Goal: Information Seeking & Learning: Learn about a topic

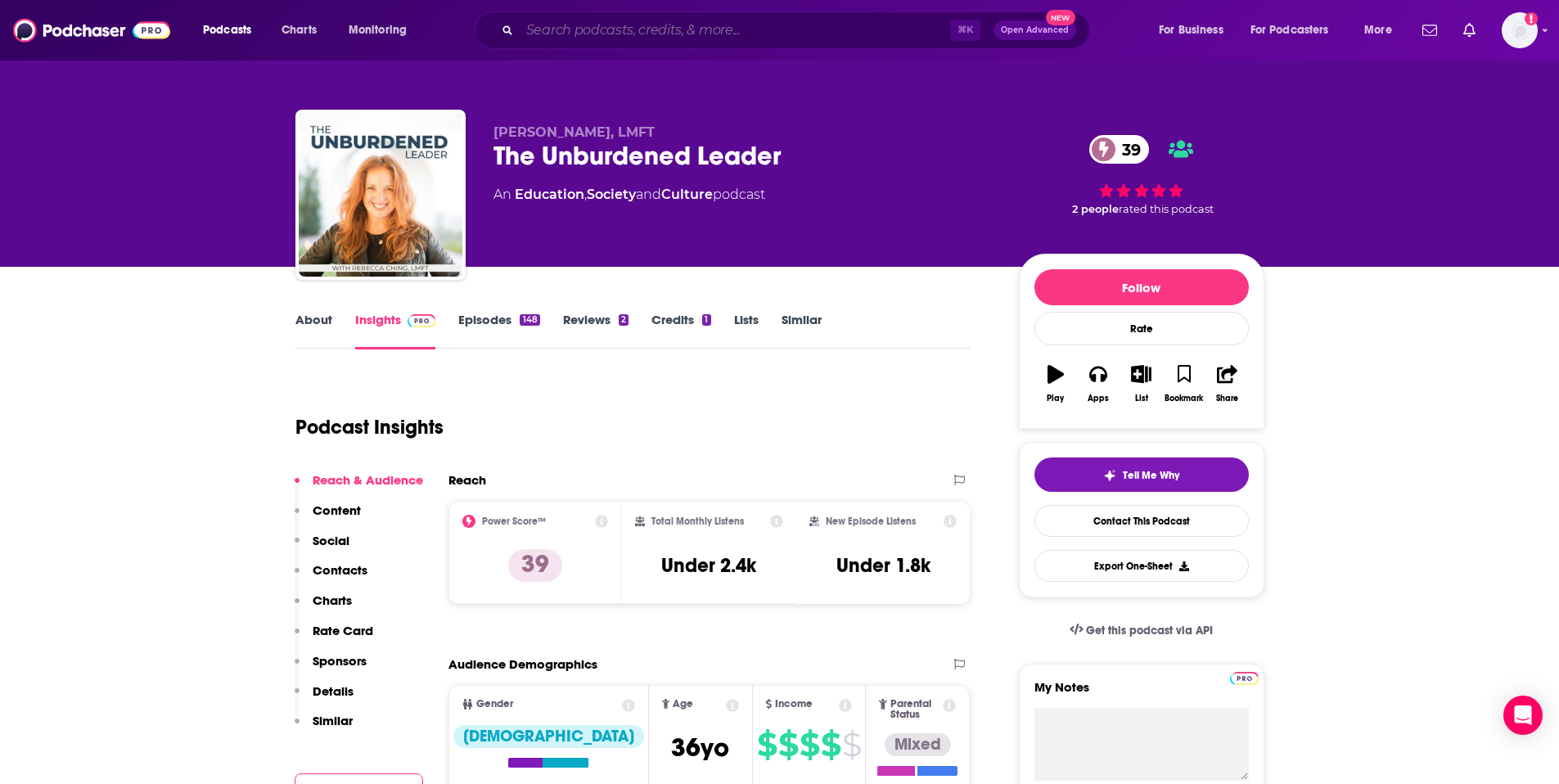
click at [610, 39] on input "Search podcasts, credits, & more..." at bounding box center [735, 30] width 431 height 26
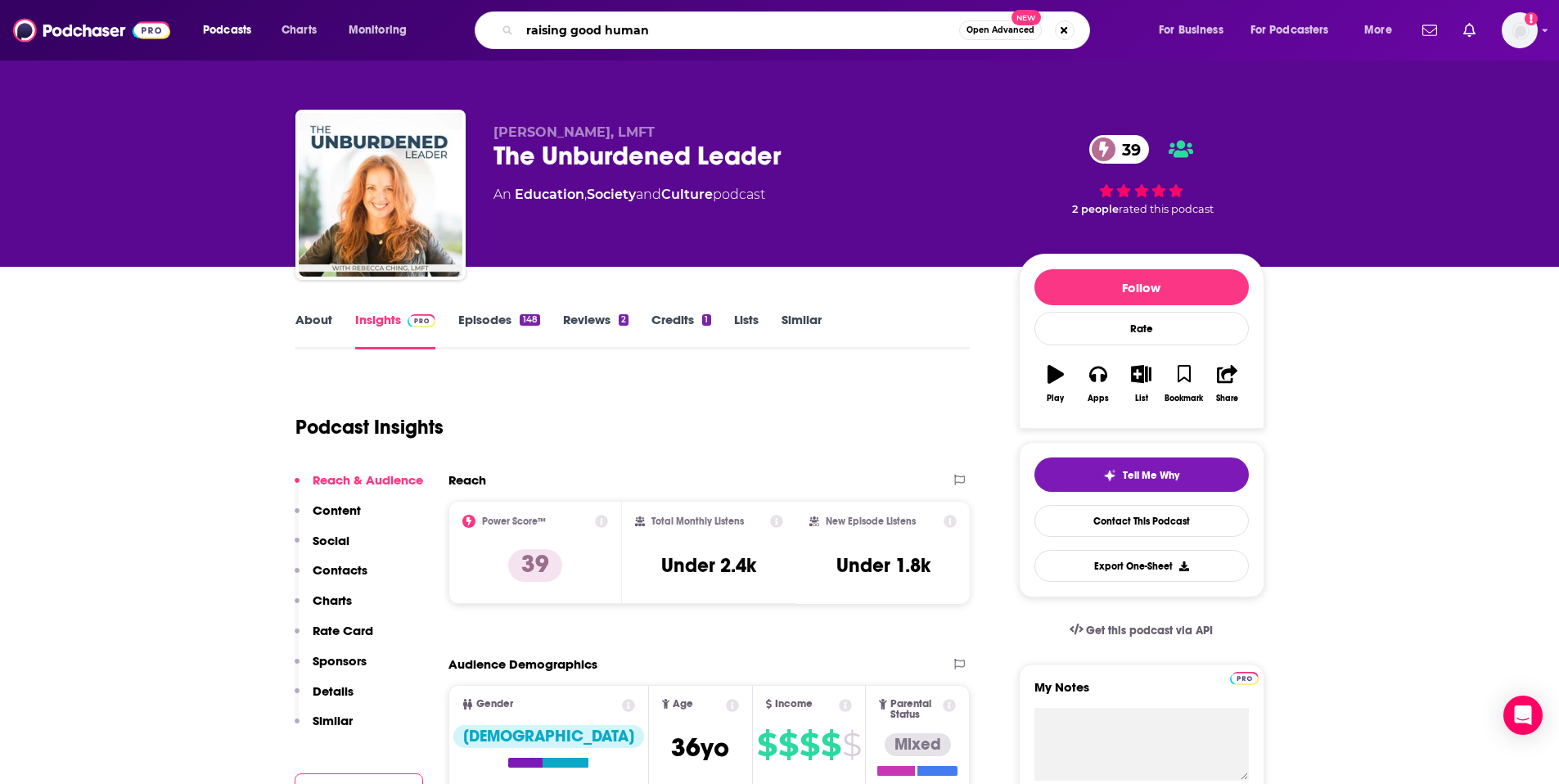
type input "raising good humans"
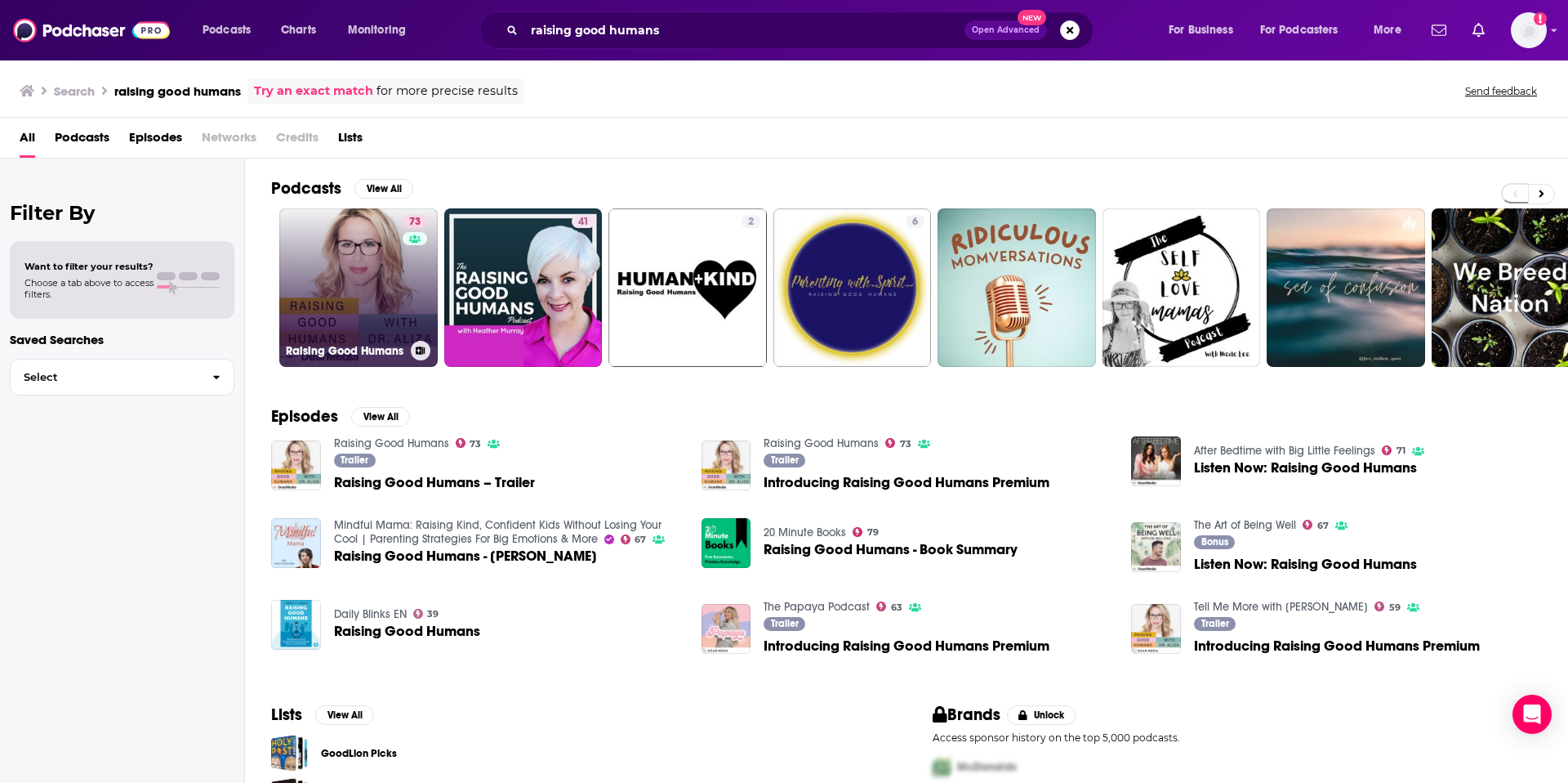
click at [352, 252] on link "73 Raising Good Humans" at bounding box center [358, 287] width 159 height 159
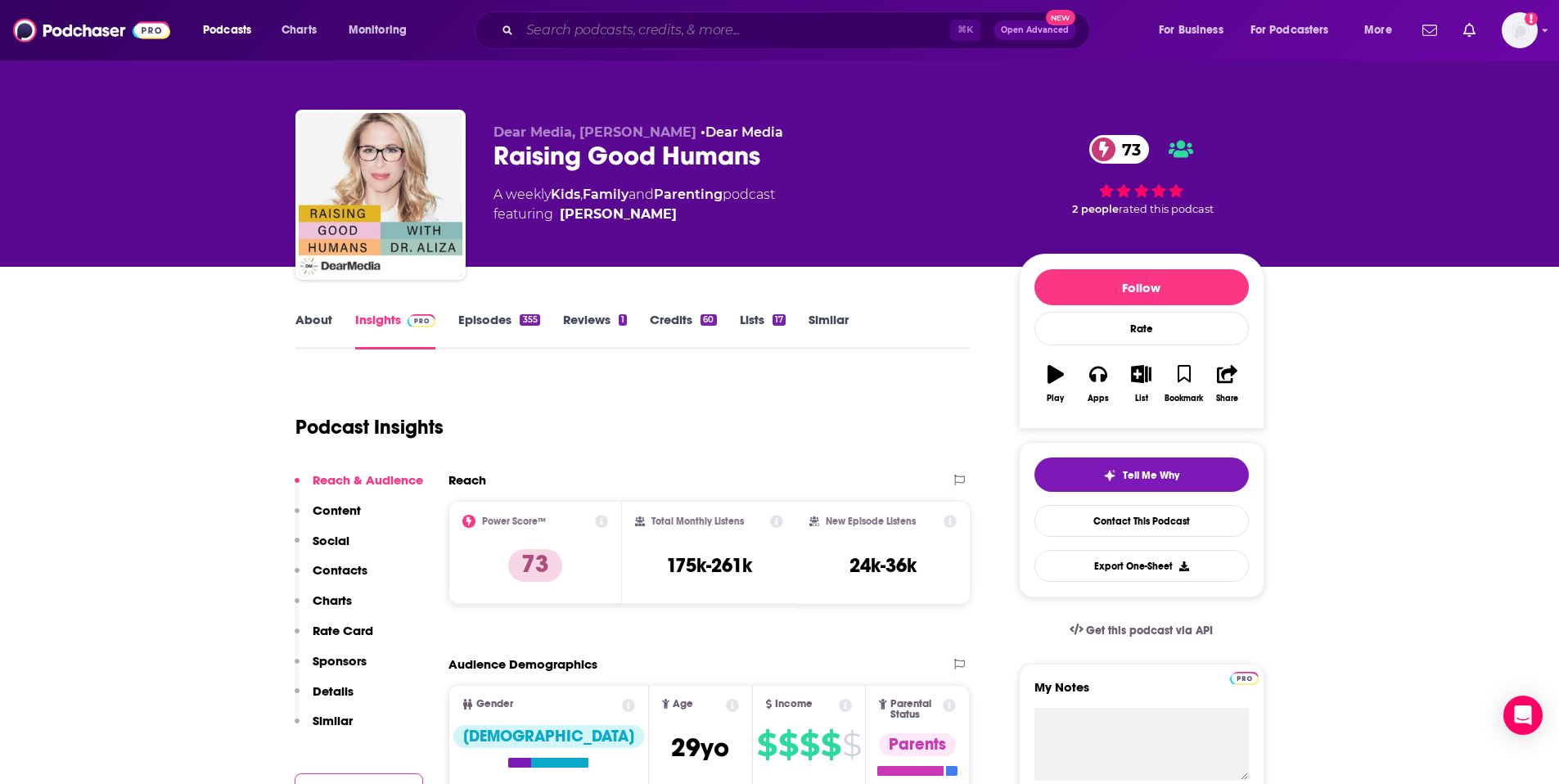
click at [566, 35] on input "Search podcasts, credits, & more..." at bounding box center [735, 30] width 431 height 26
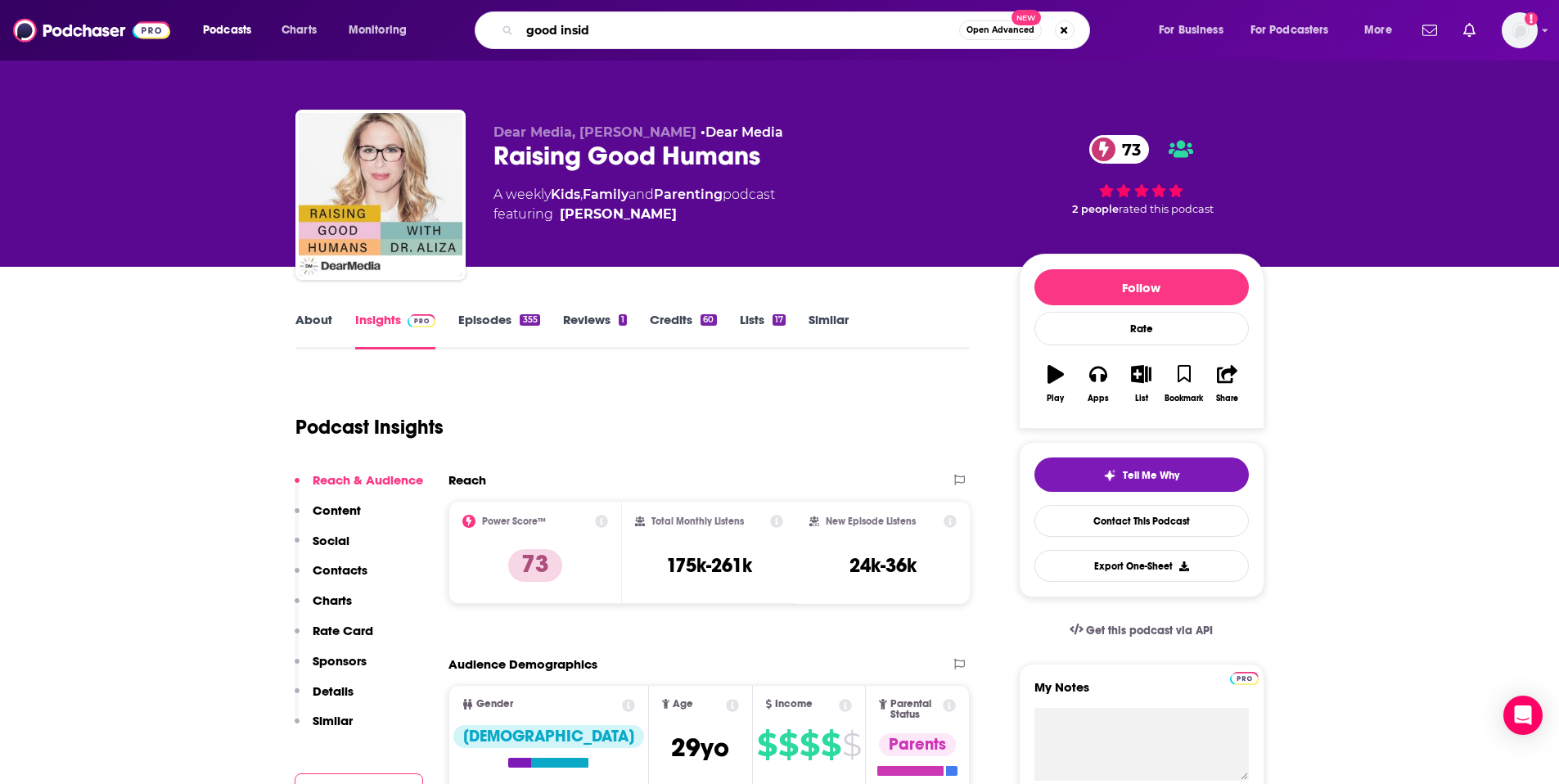
type input "good inside"
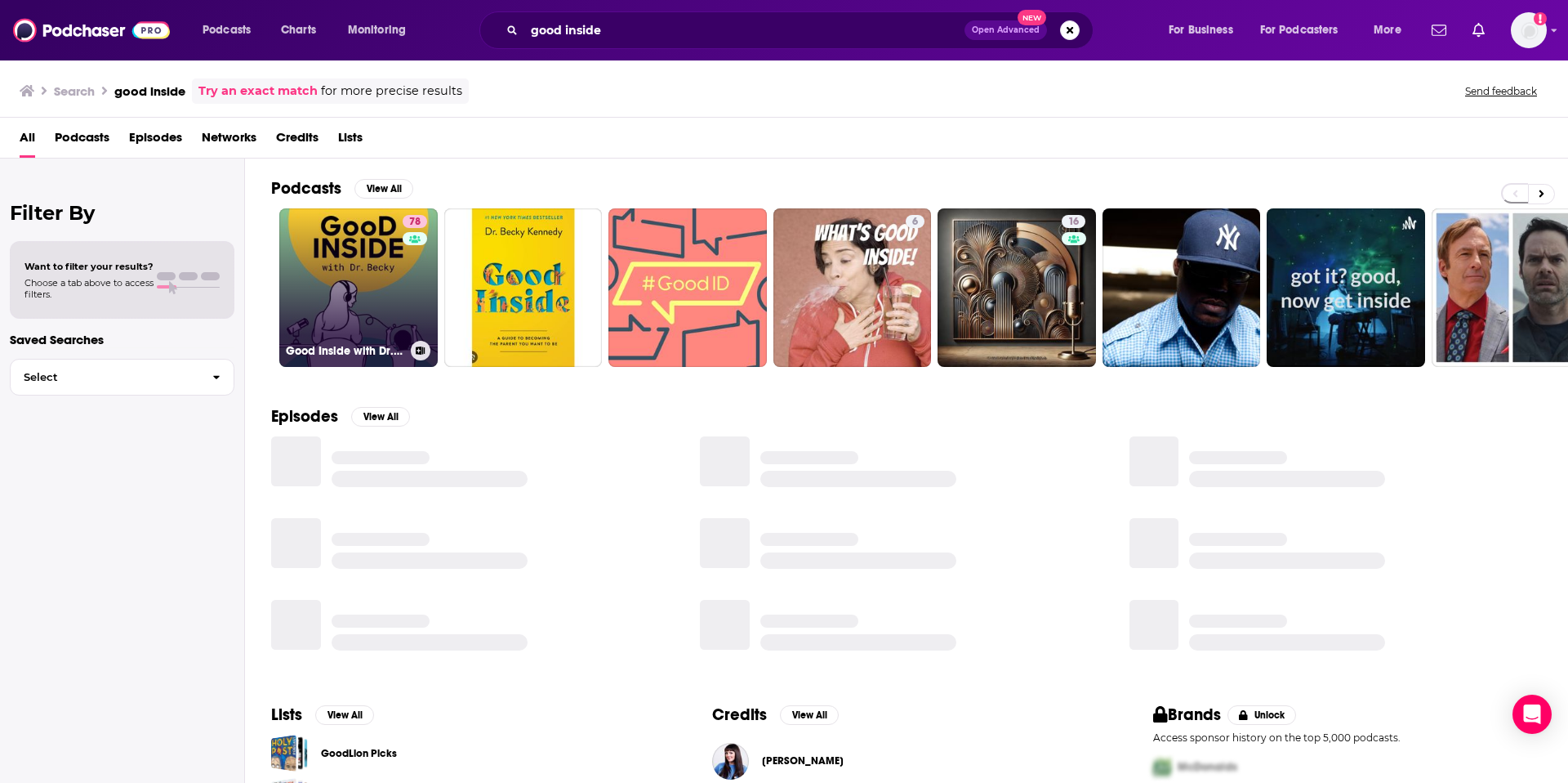
click at [352, 300] on link "78 Good Inside with Dr. [PERSON_NAME]" at bounding box center [358, 287] width 159 height 159
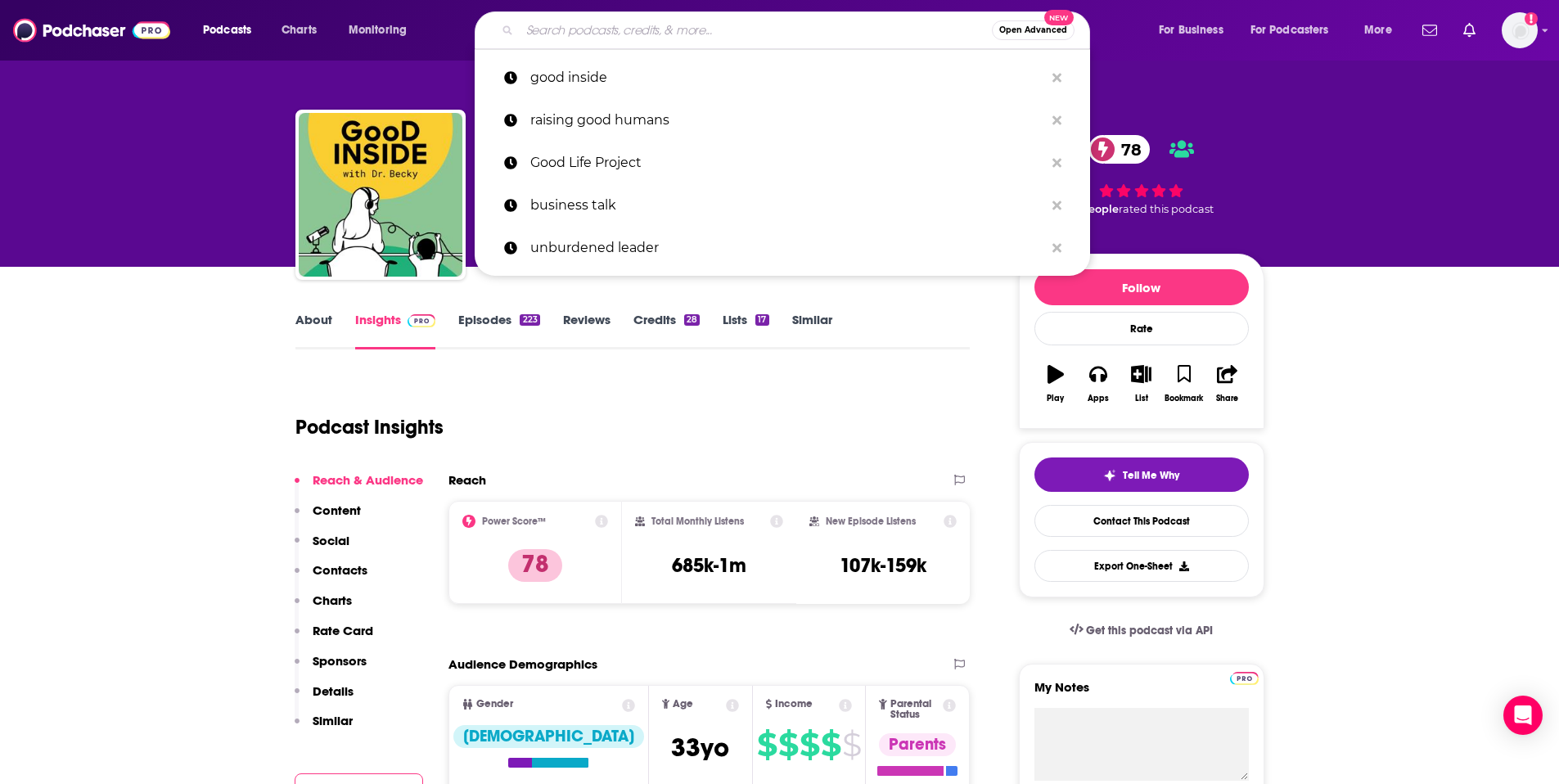
click at [592, 38] on input "Search podcasts, credits, & more..." at bounding box center [756, 30] width 472 height 26
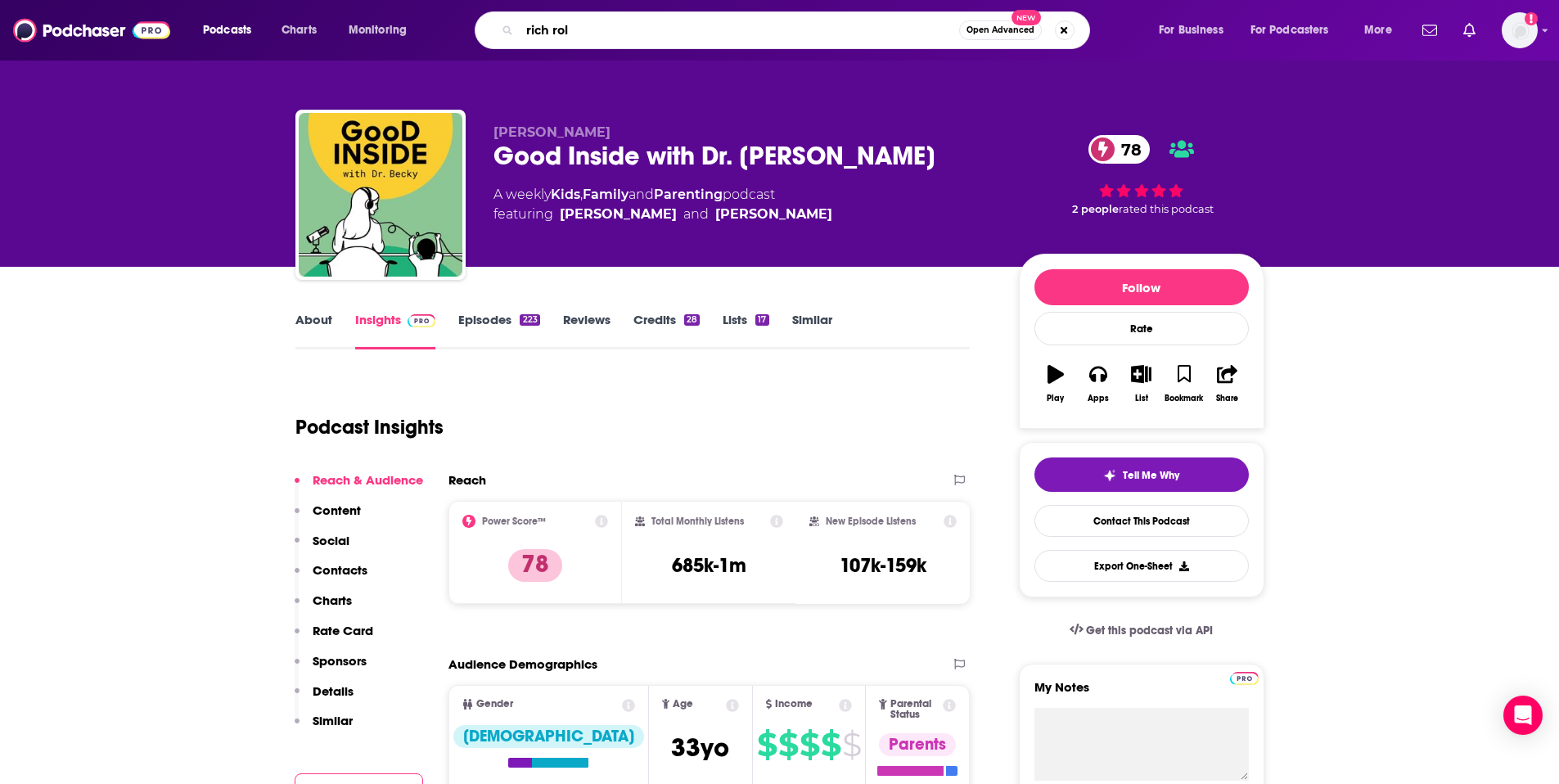
type input "rich roll"
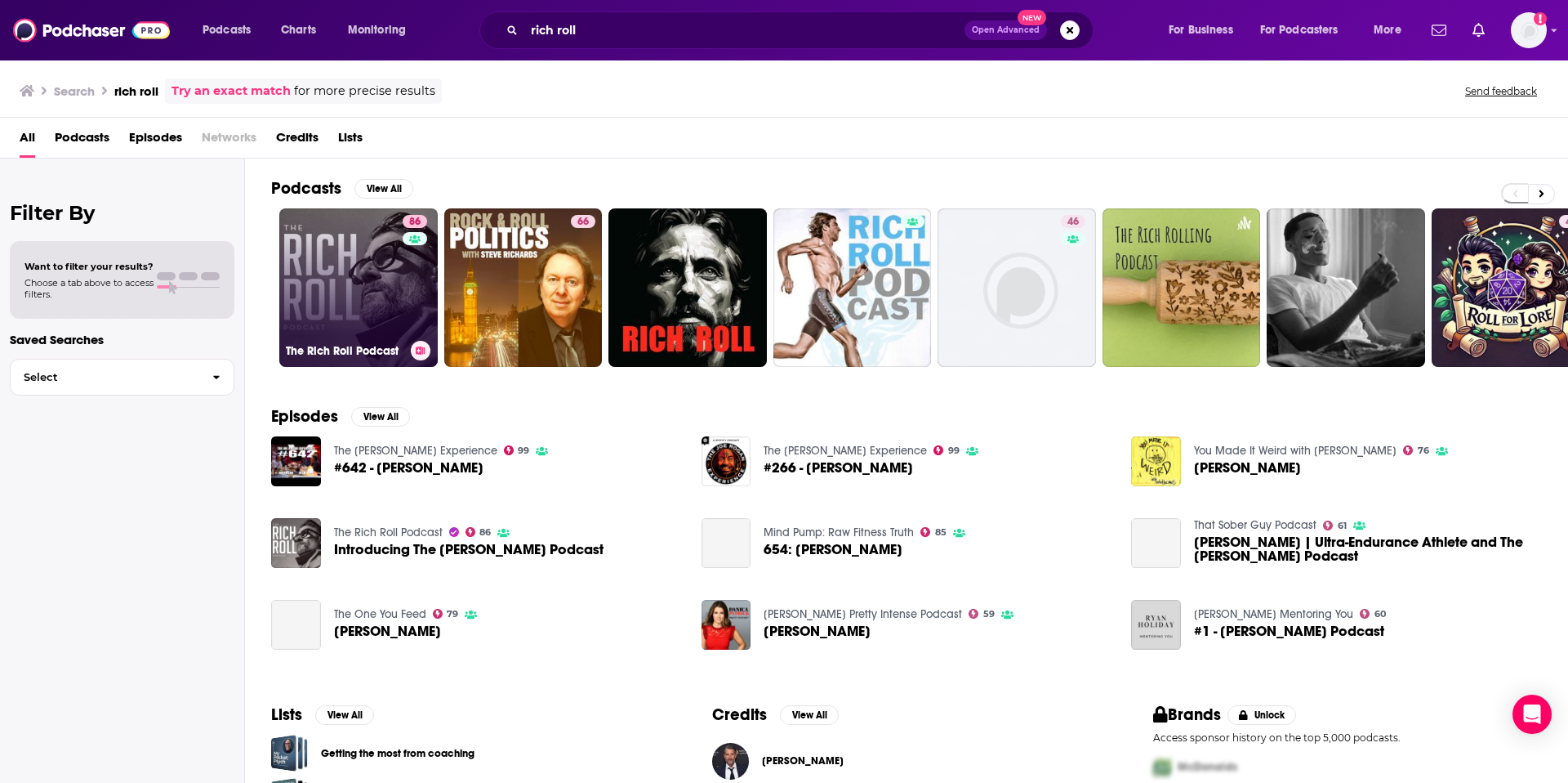
click at [340, 289] on link "86 The [PERSON_NAME] Podcast" at bounding box center [358, 287] width 159 height 159
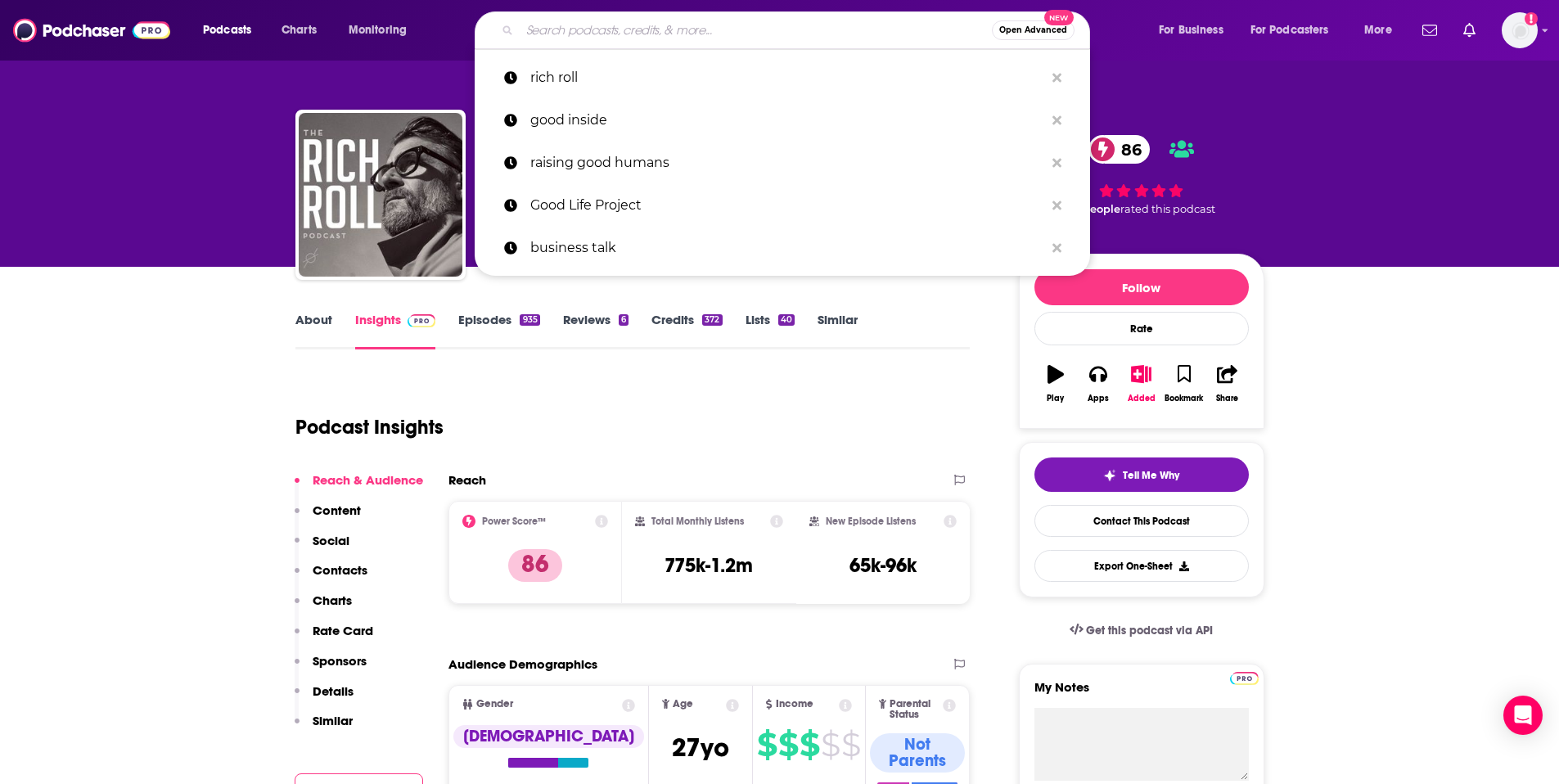
click at [556, 34] on input "Search podcasts, credits, & more..." at bounding box center [756, 30] width 472 height 26
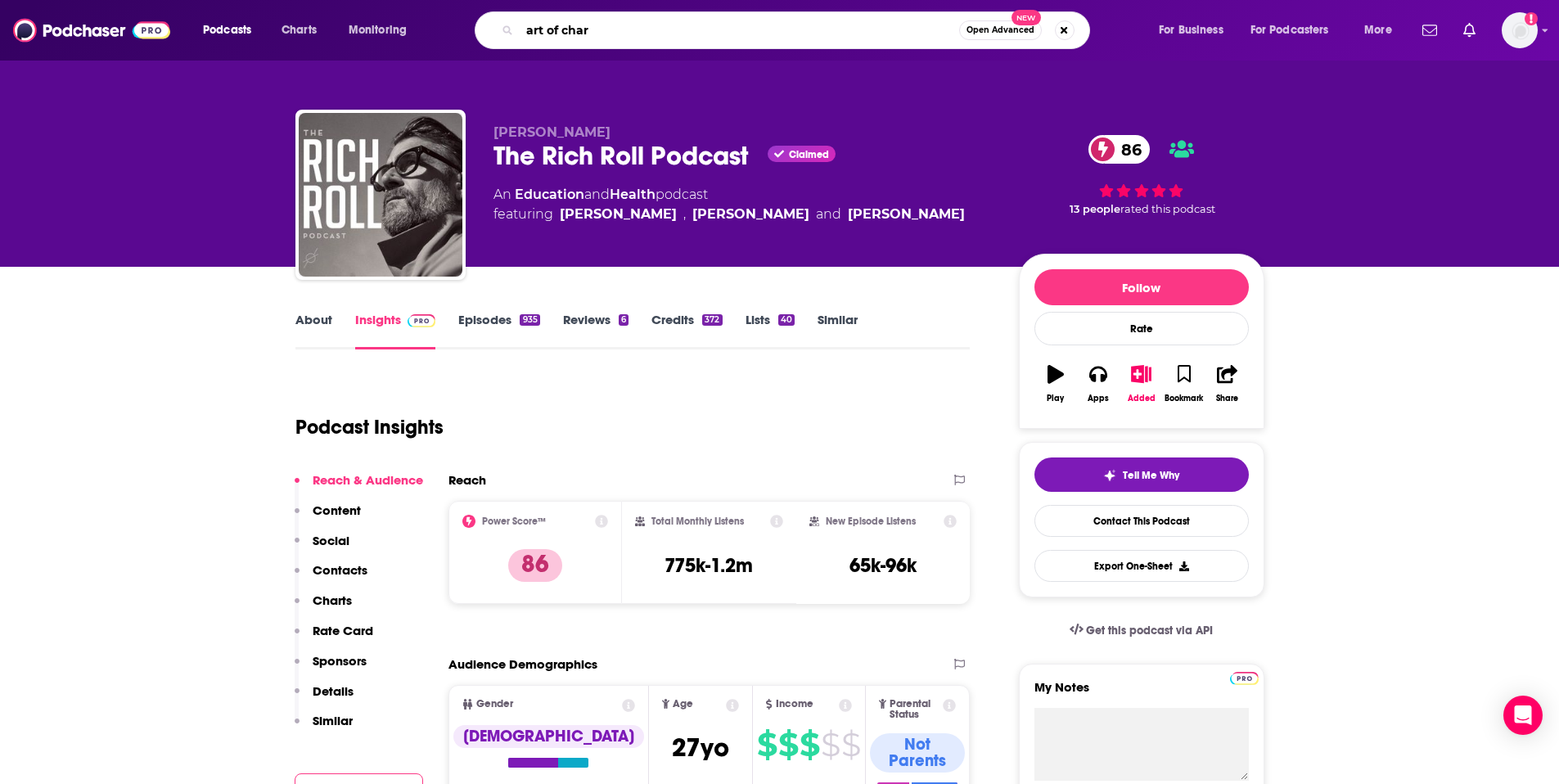
type input "art of charm"
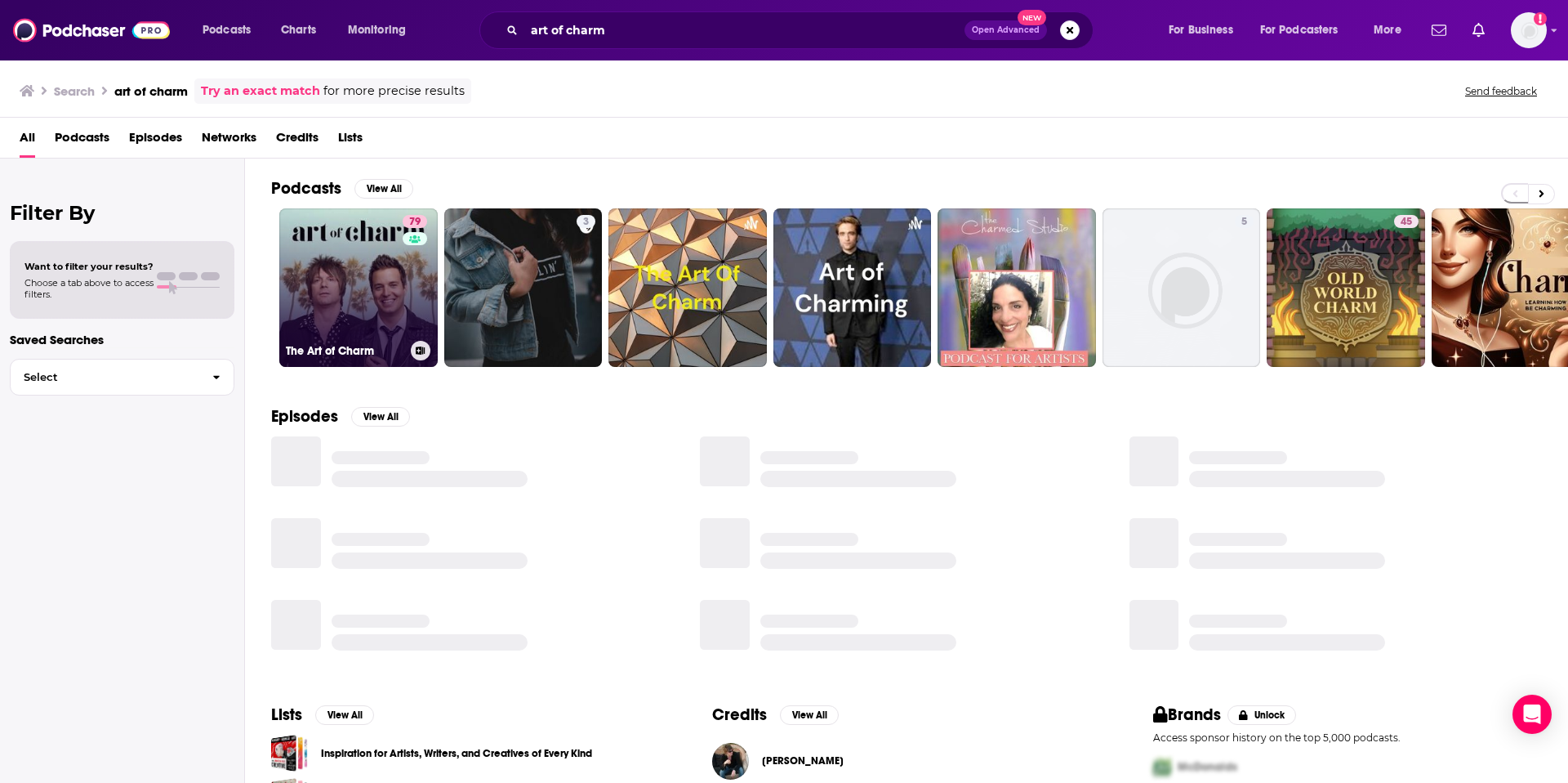
click at [380, 291] on link "79 The Art of Charm" at bounding box center [358, 287] width 159 height 159
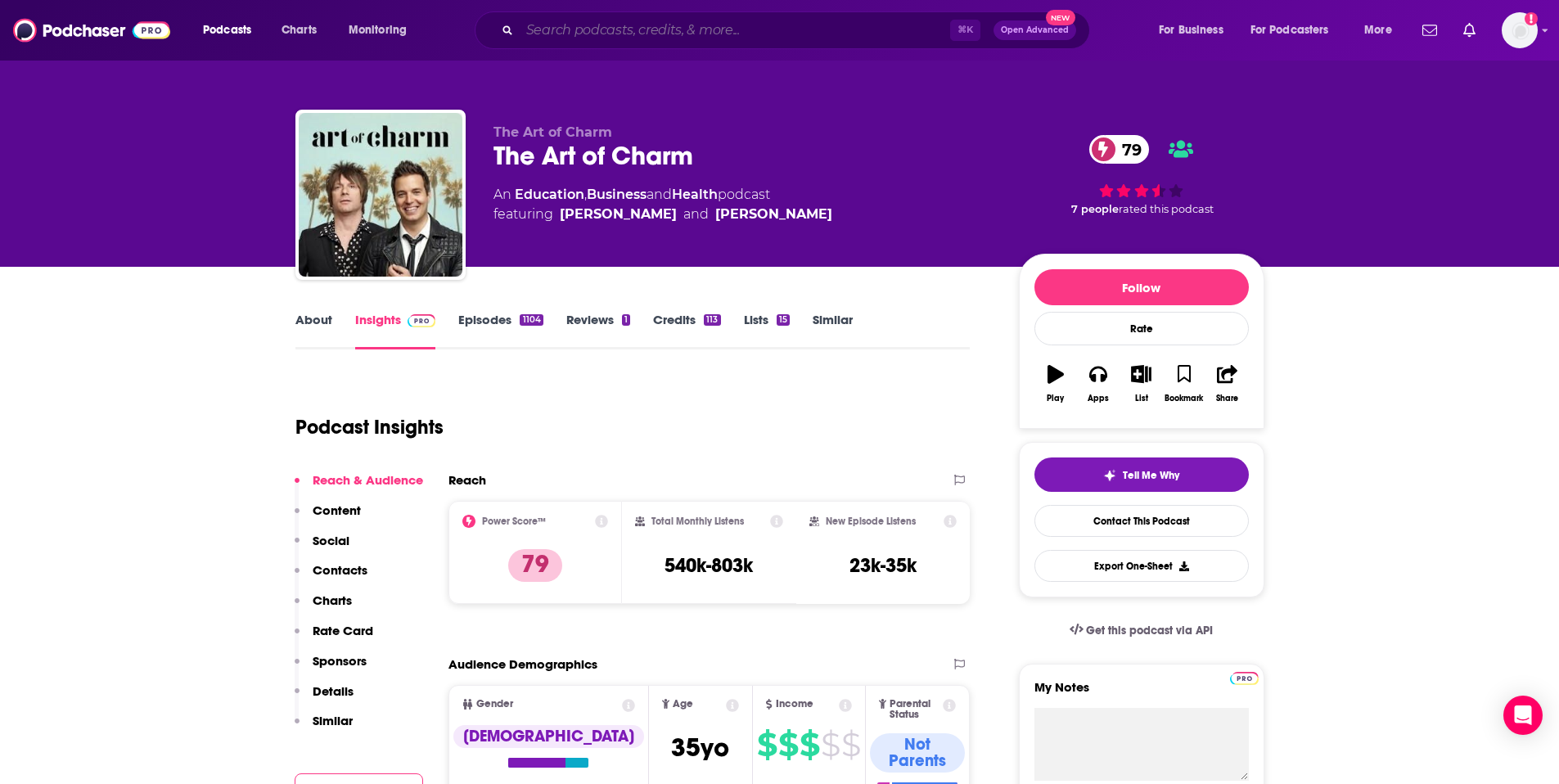
click at [570, 32] on input "Search podcasts, credits, & more..." at bounding box center [735, 30] width 431 height 26
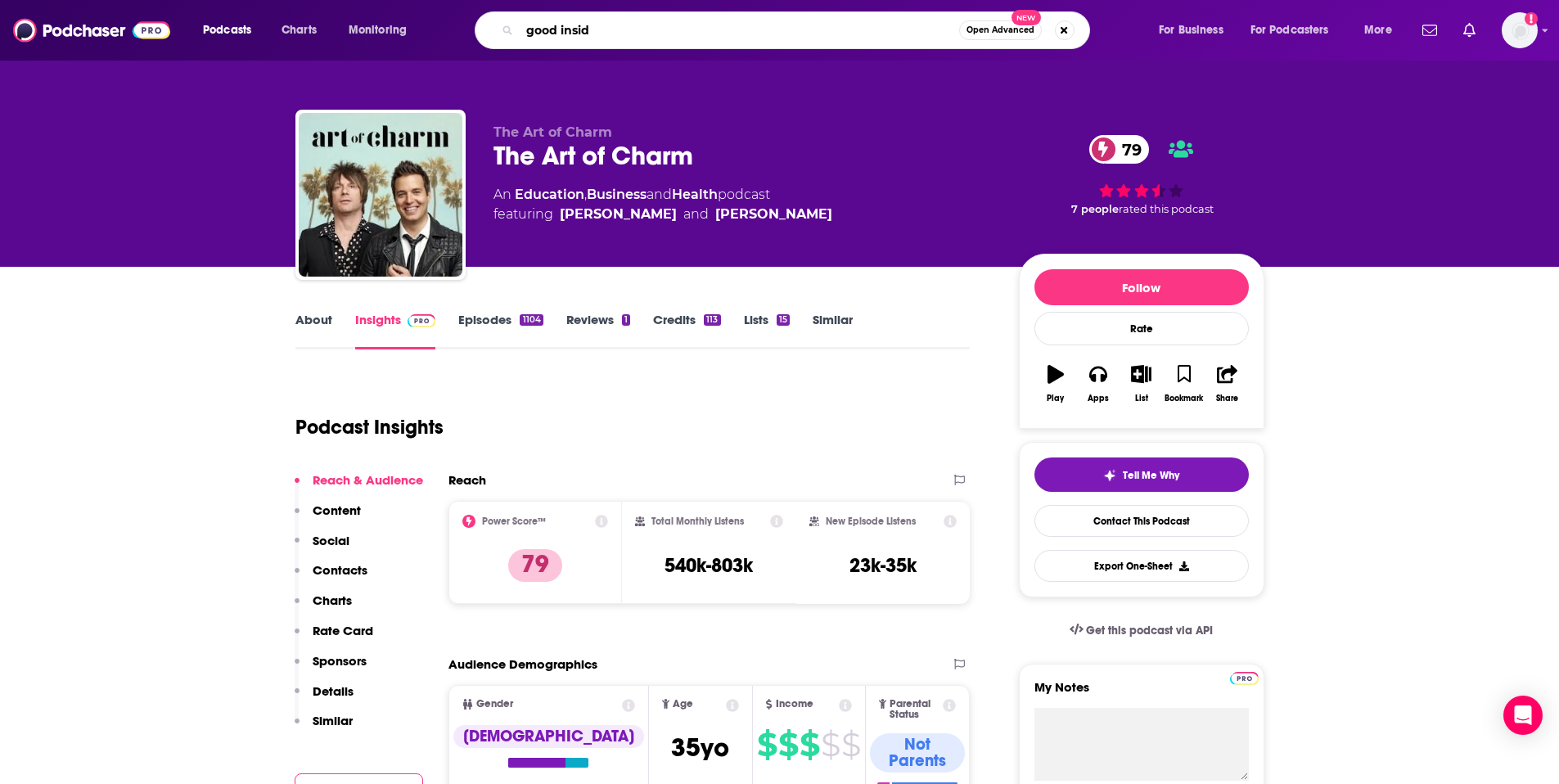
type input "good inside"
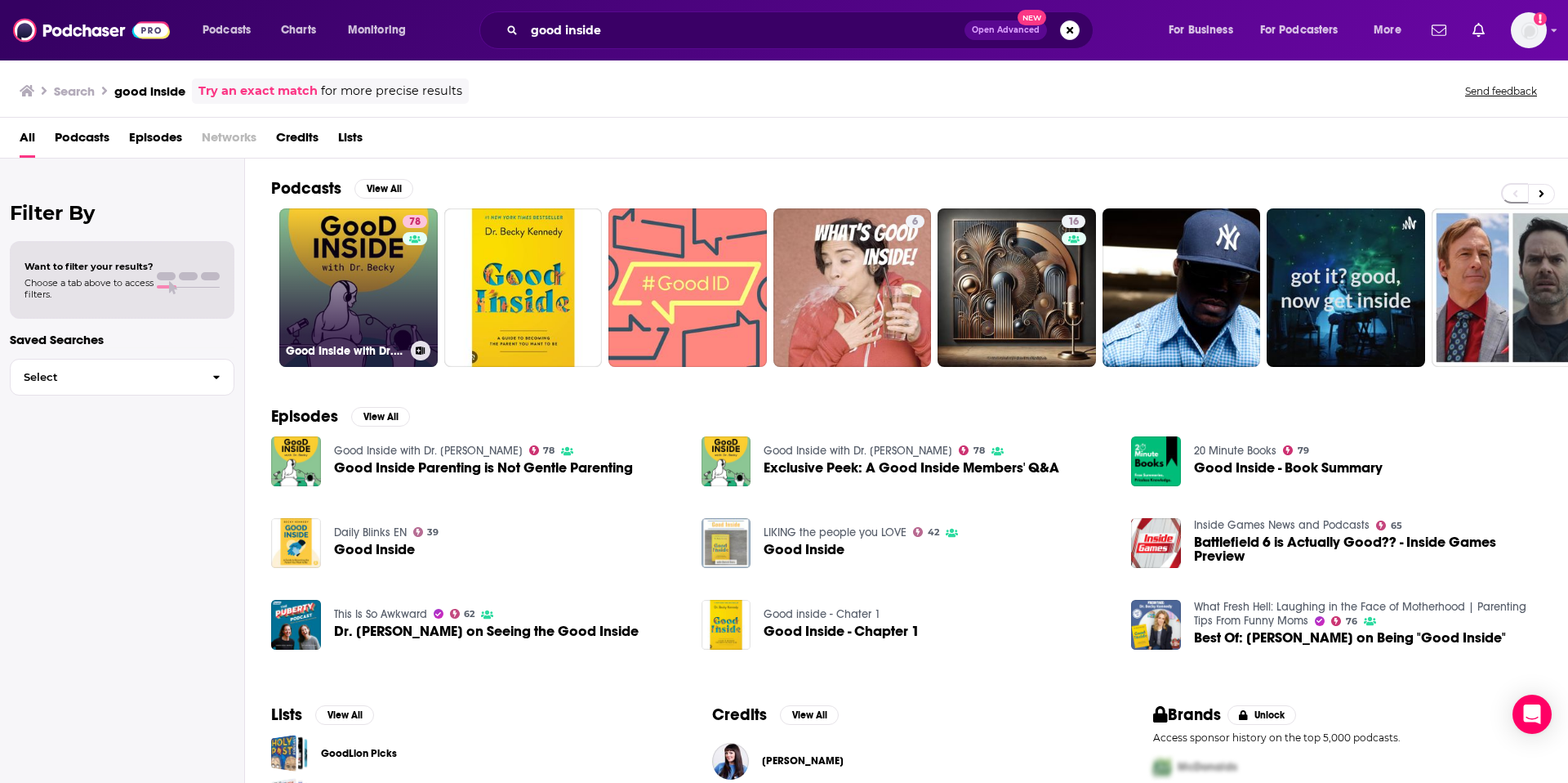
click at [370, 284] on link "78 Good Inside with Dr. [PERSON_NAME]" at bounding box center [358, 287] width 159 height 159
